Goal: Information Seeking & Learning: Learn about a topic

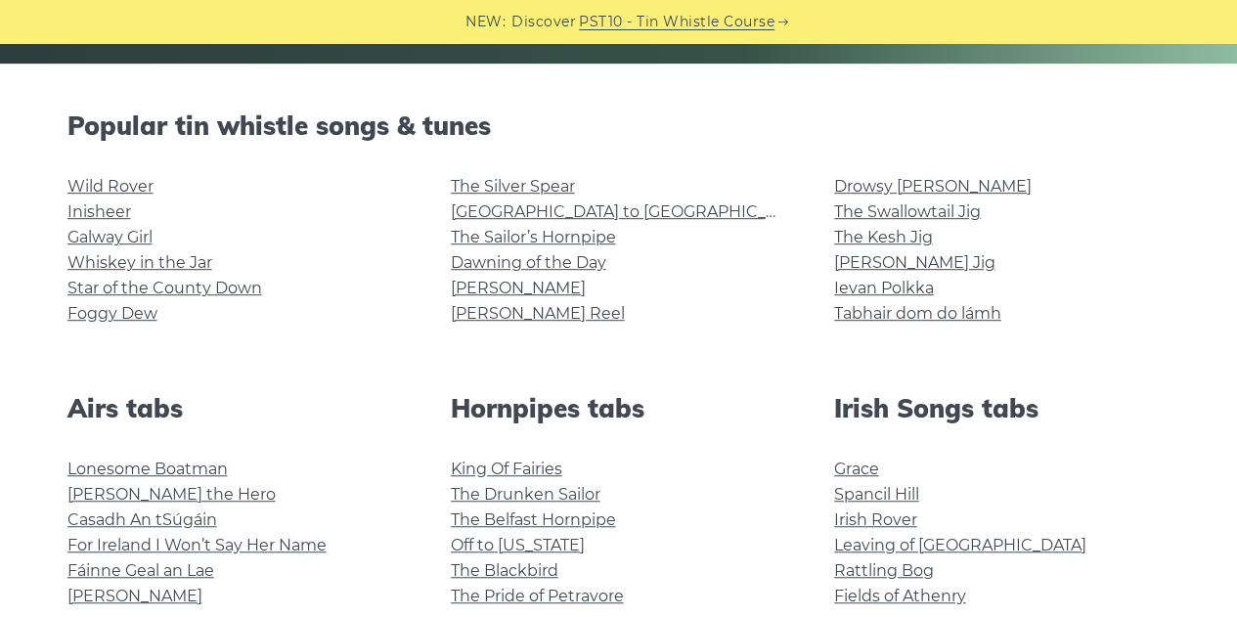
scroll to position [451, 0]
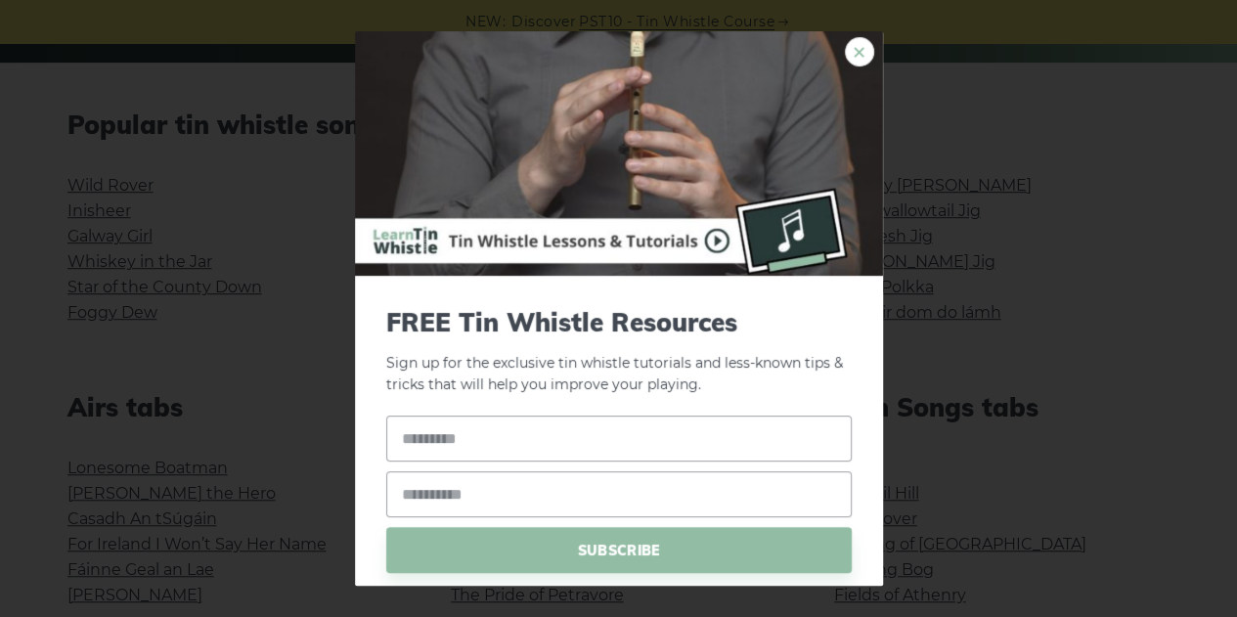
click at [845, 56] on link "×" at bounding box center [859, 51] width 29 height 29
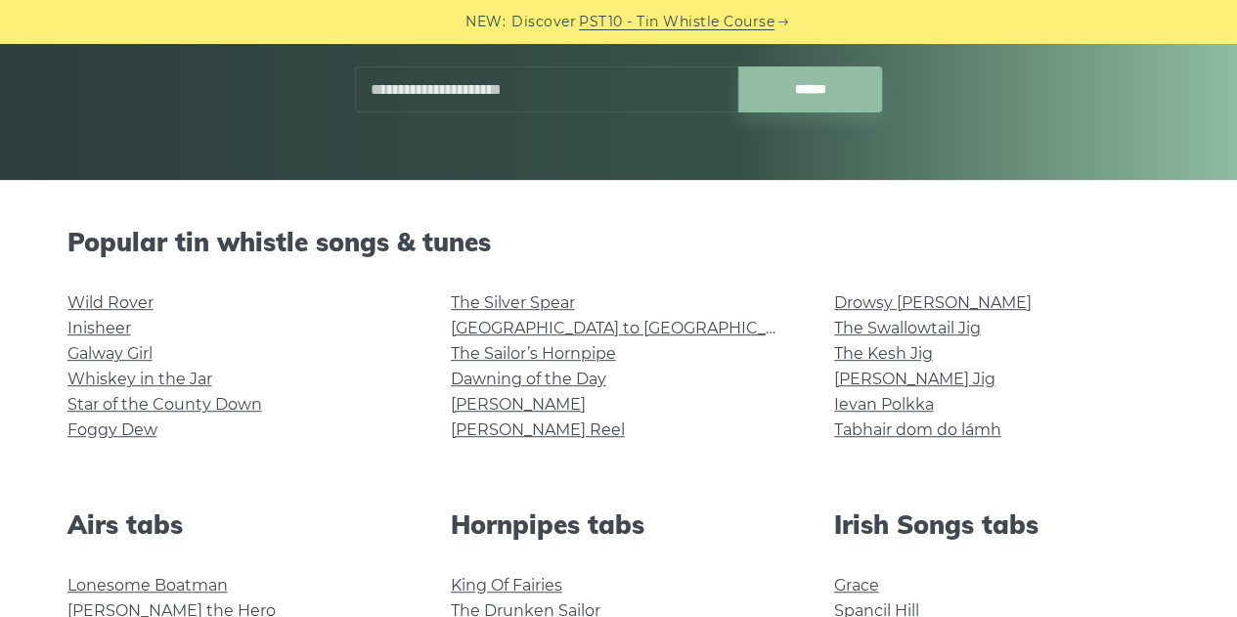
scroll to position [350, 0]
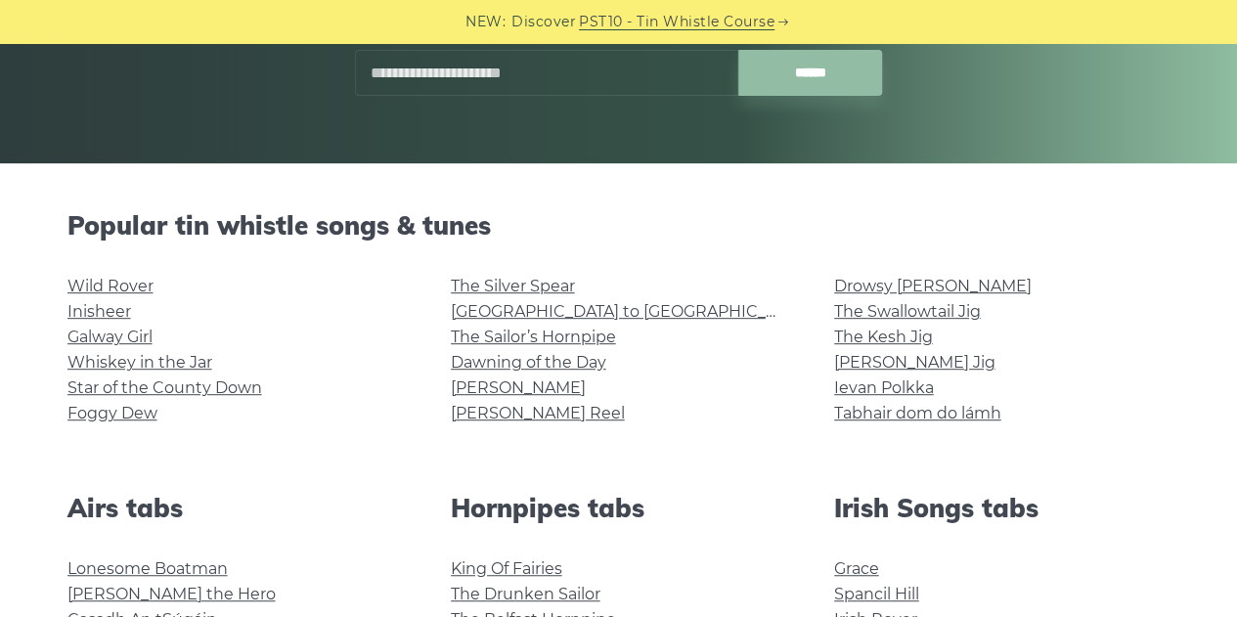
click at [398, 442] on div "Wild Rover Inisheer Galway Girl Whiskey in the Jar Star of the County Down Fogg…" at bounding box center [235, 360] width 383 height 172
click at [505, 413] on link "[PERSON_NAME] Reel" at bounding box center [538, 413] width 174 height 19
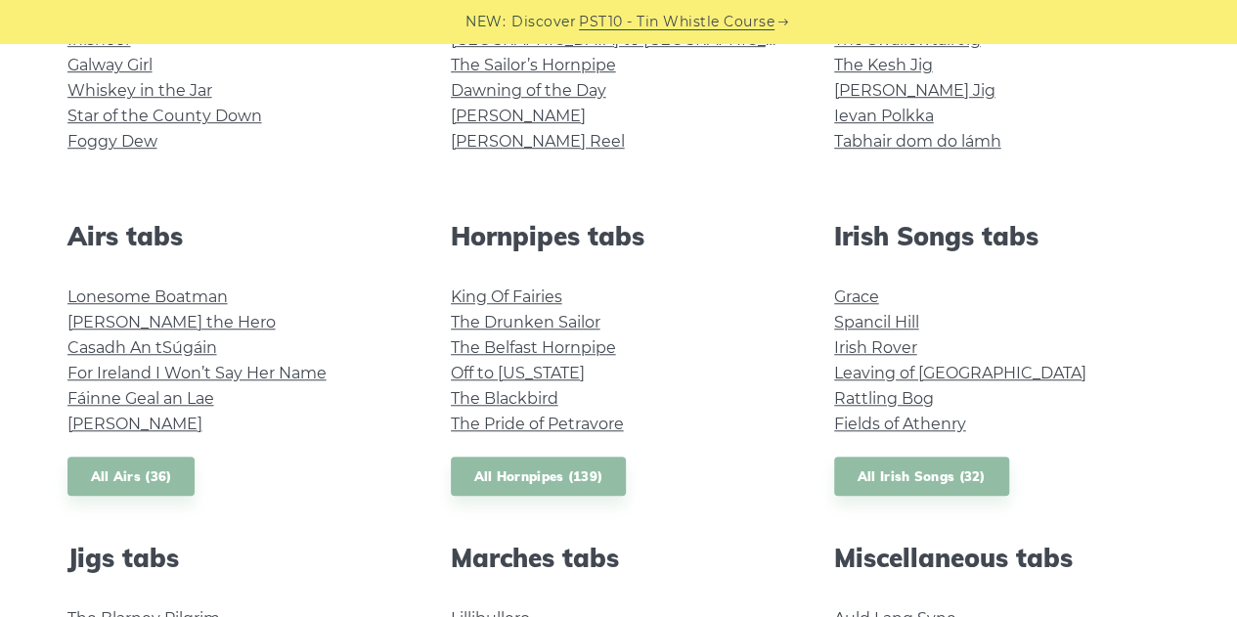
scroll to position [635, 0]
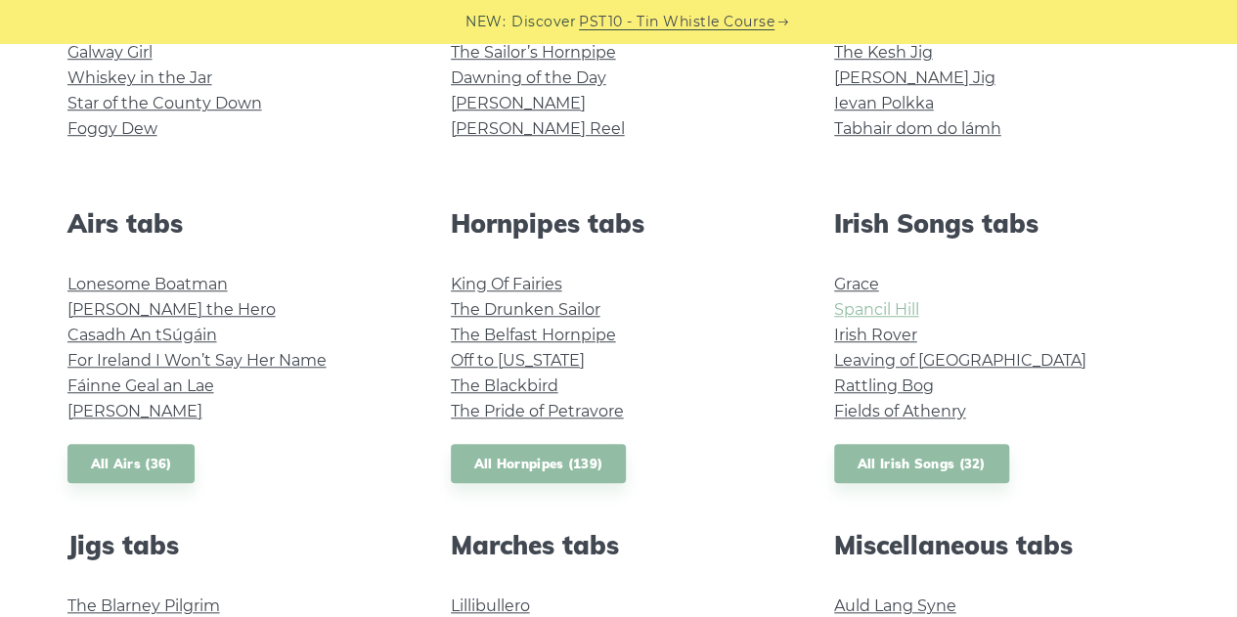
click at [864, 311] on link "Spancil Hill" at bounding box center [876, 309] width 85 height 19
click at [851, 384] on link "Rattling Bog" at bounding box center [884, 385] width 100 height 19
click at [849, 337] on link "Irish Rover" at bounding box center [875, 335] width 83 height 19
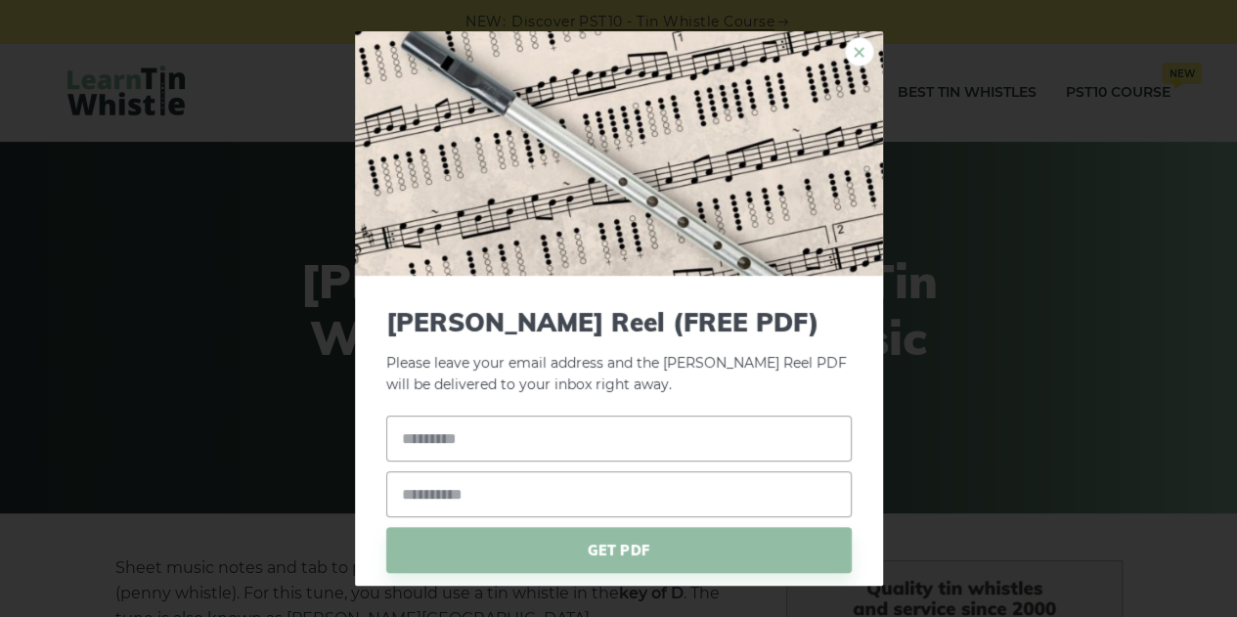
click at [845, 50] on link "×" at bounding box center [859, 51] width 29 height 29
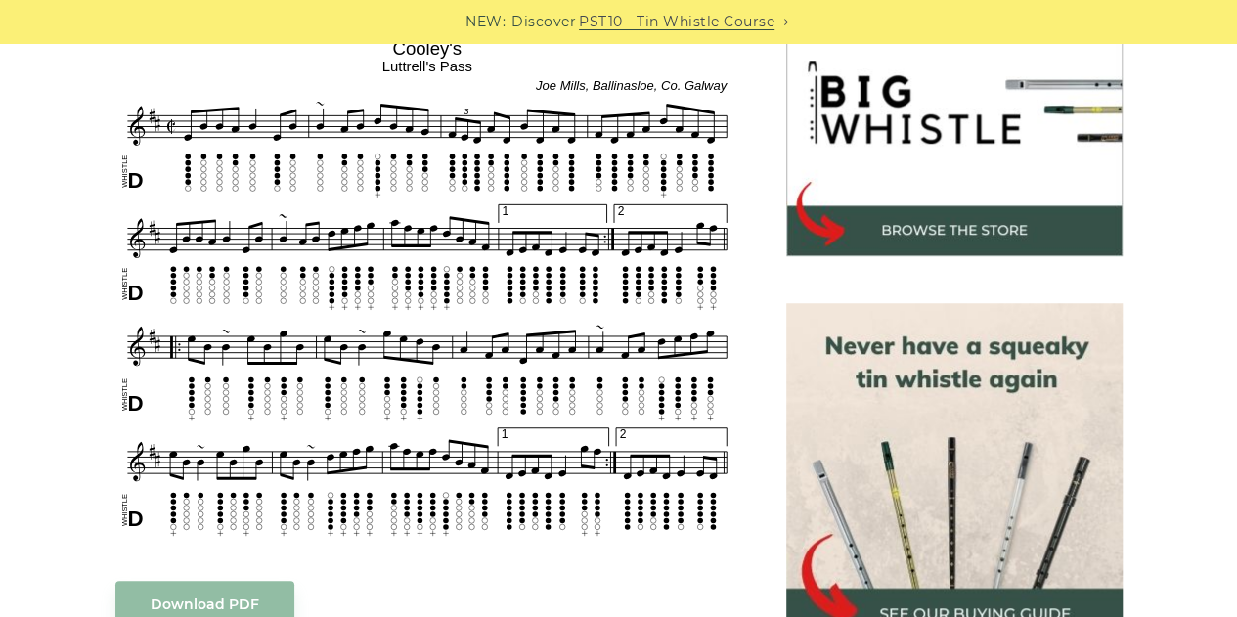
scroll to position [641, 0]
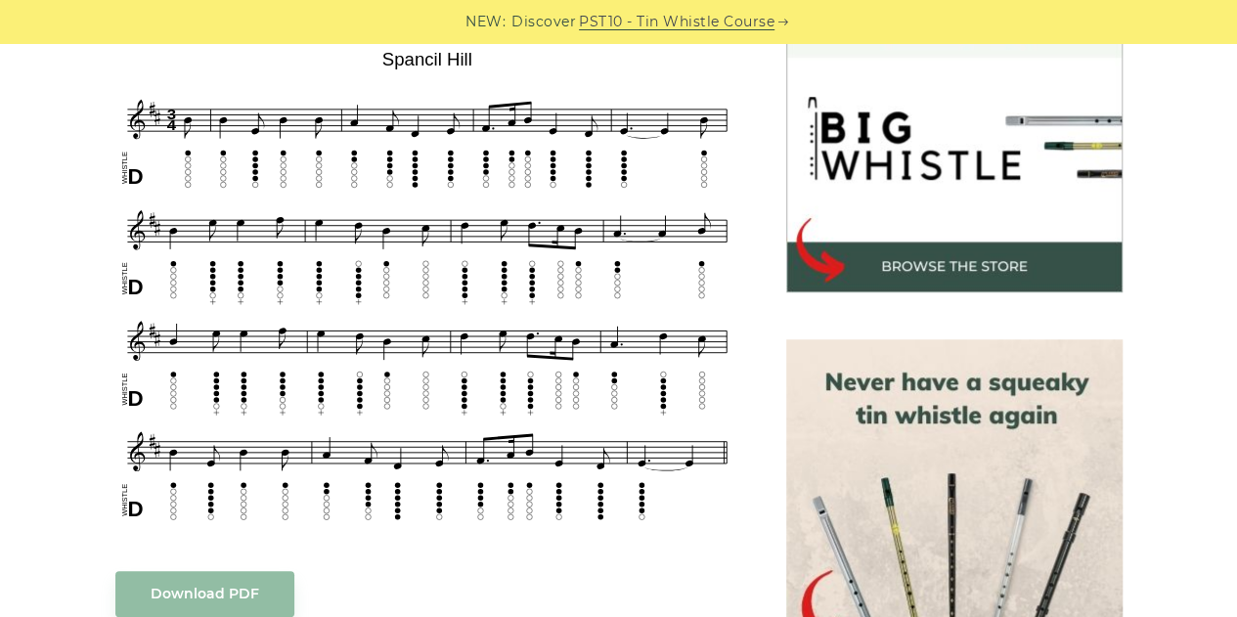
scroll to position [605, 0]
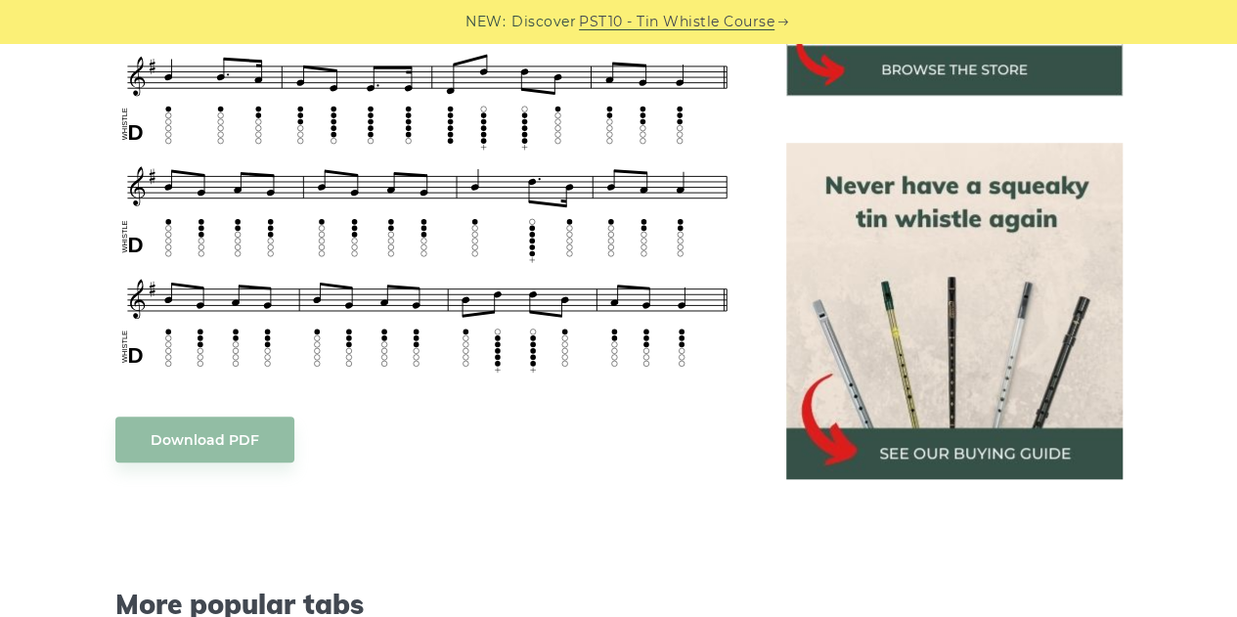
scroll to position [802, 0]
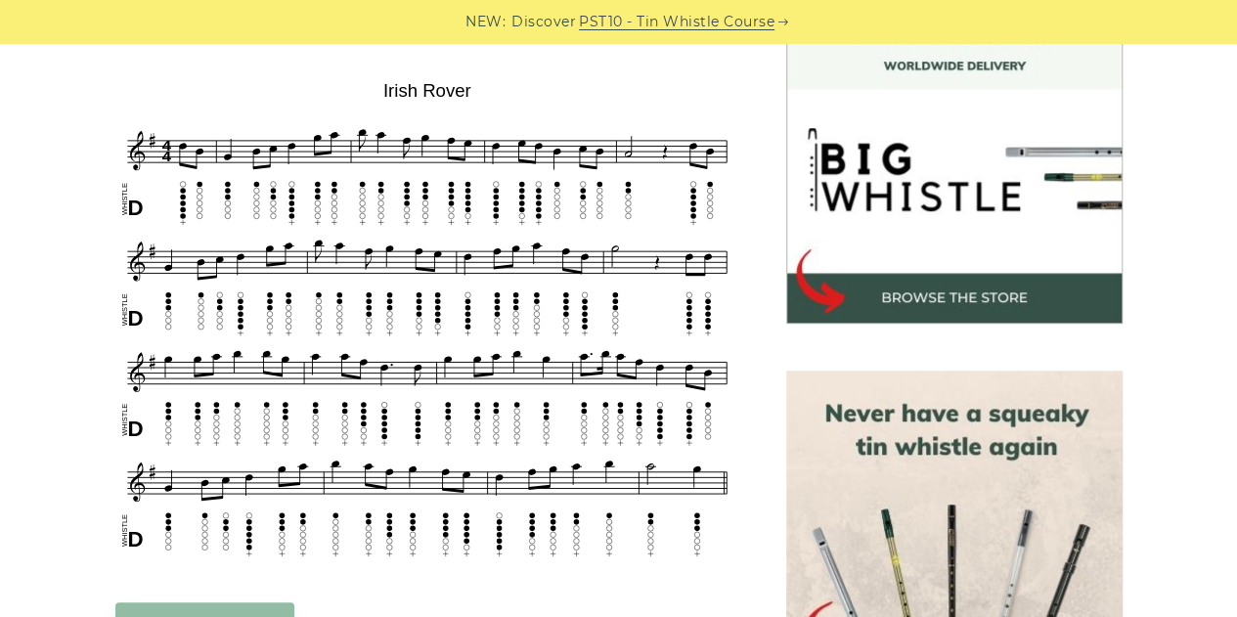
scroll to position [576, 0]
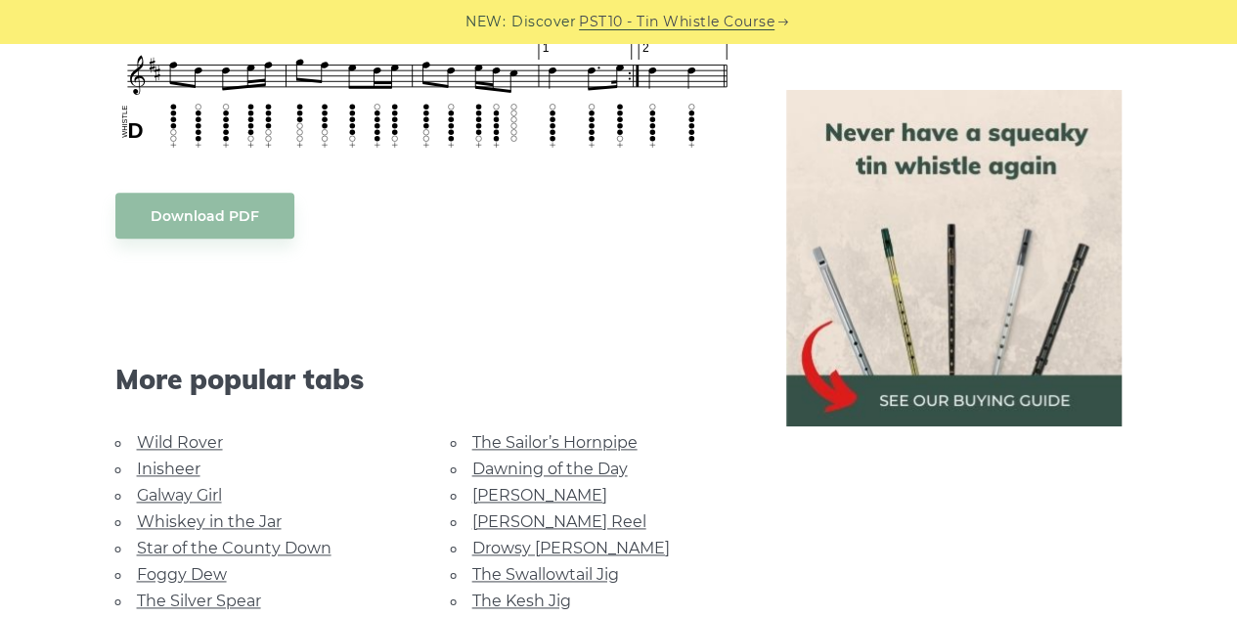
scroll to position [1217, 0]
